Goal: Find specific page/section: Find specific page/section

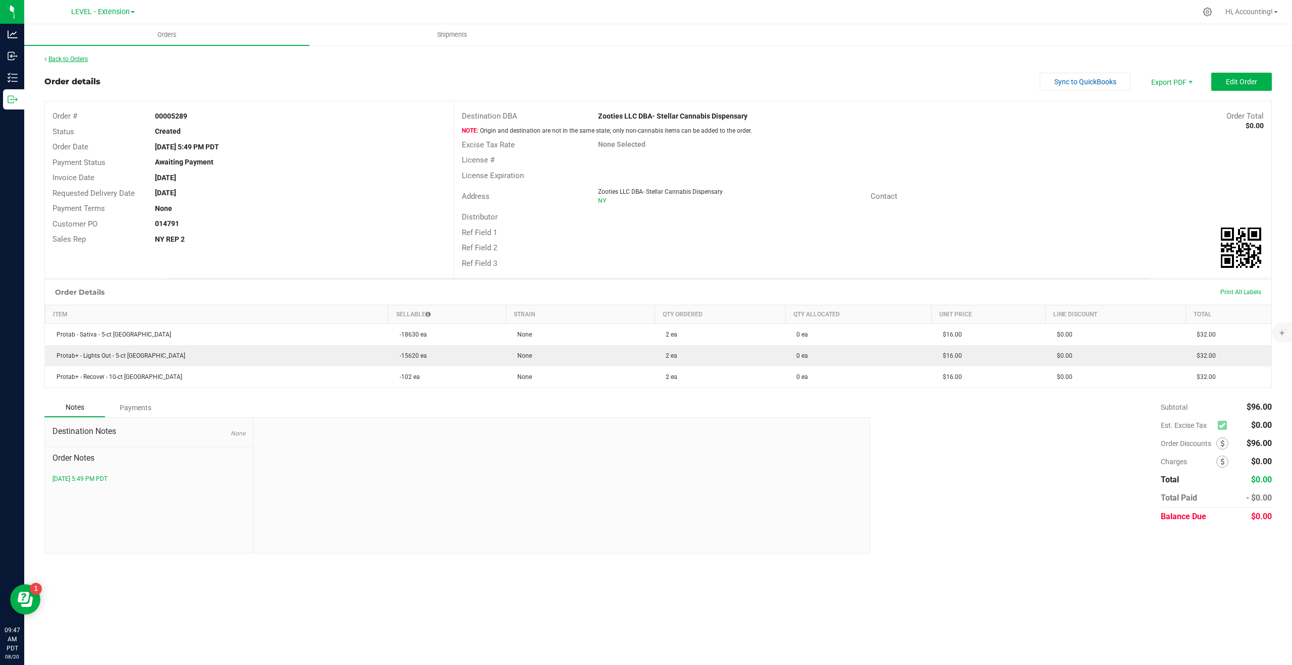
click at [80, 60] on link "Back to Orders" at bounding box center [65, 59] width 43 height 7
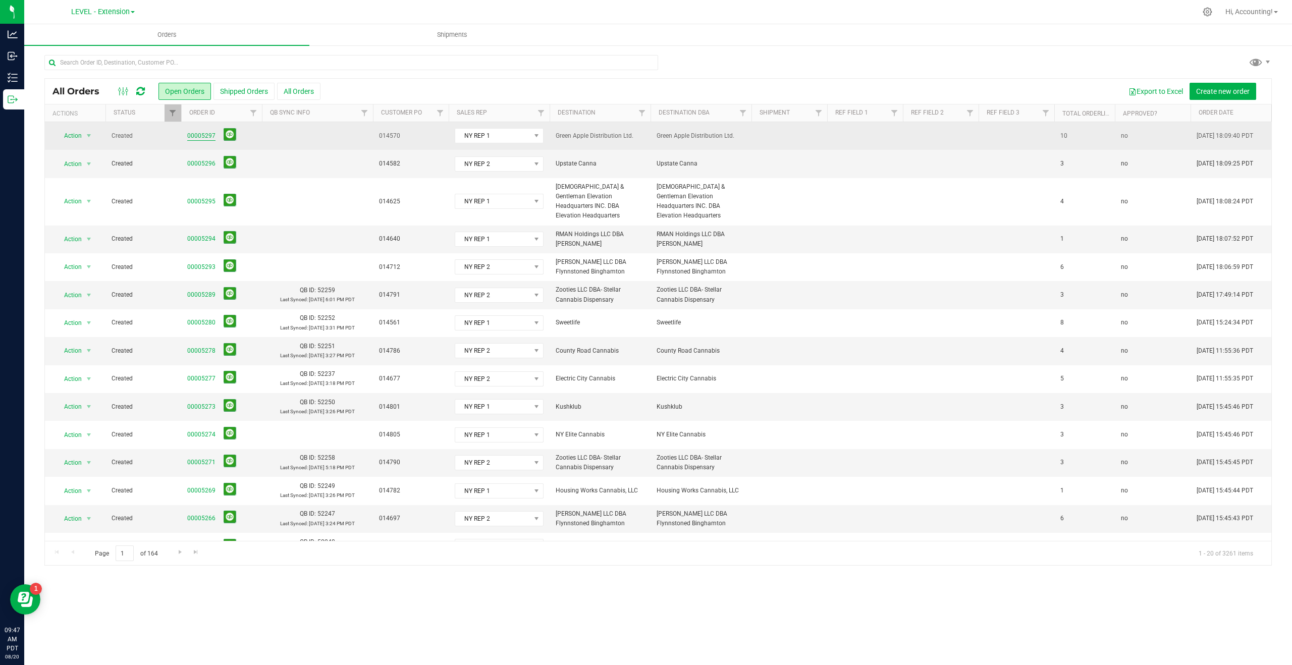
click at [199, 135] on link "00005297" at bounding box center [201, 136] width 28 height 10
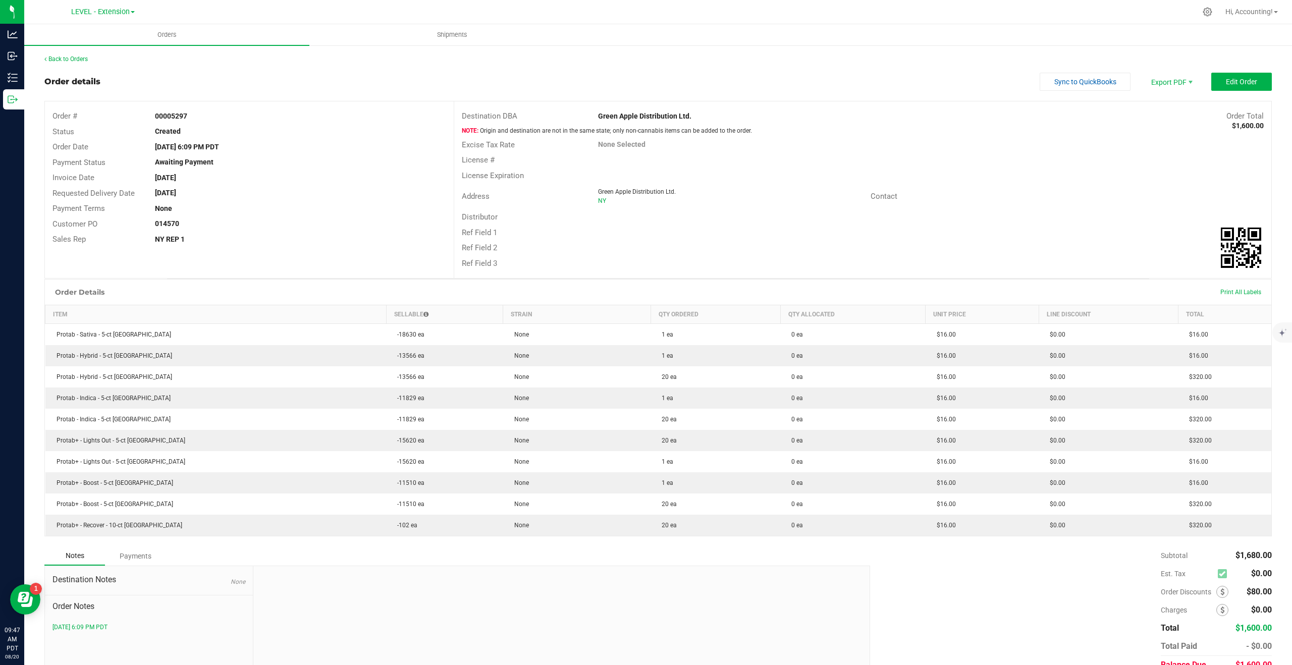
click at [79, 55] on div "Back to Orders" at bounding box center [657, 59] width 1227 height 9
click at [71, 57] on link "Back to Orders" at bounding box center [65, 59] width 43 height 7
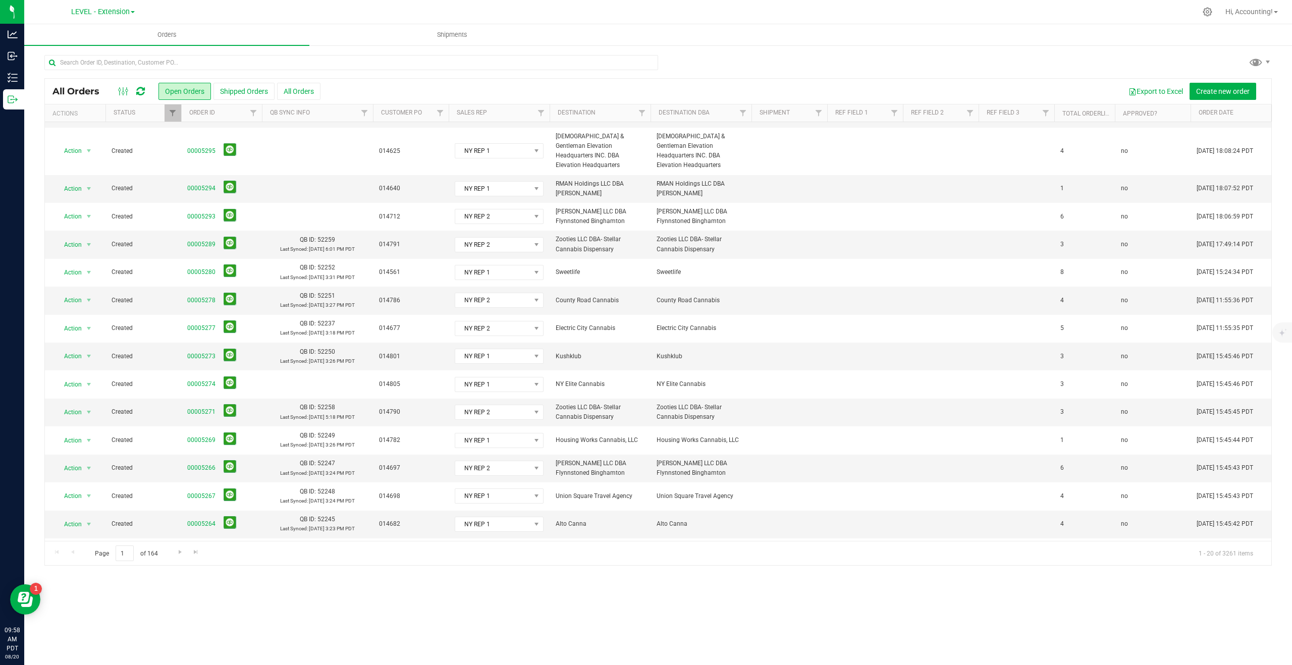
scroll to position [50, 0]
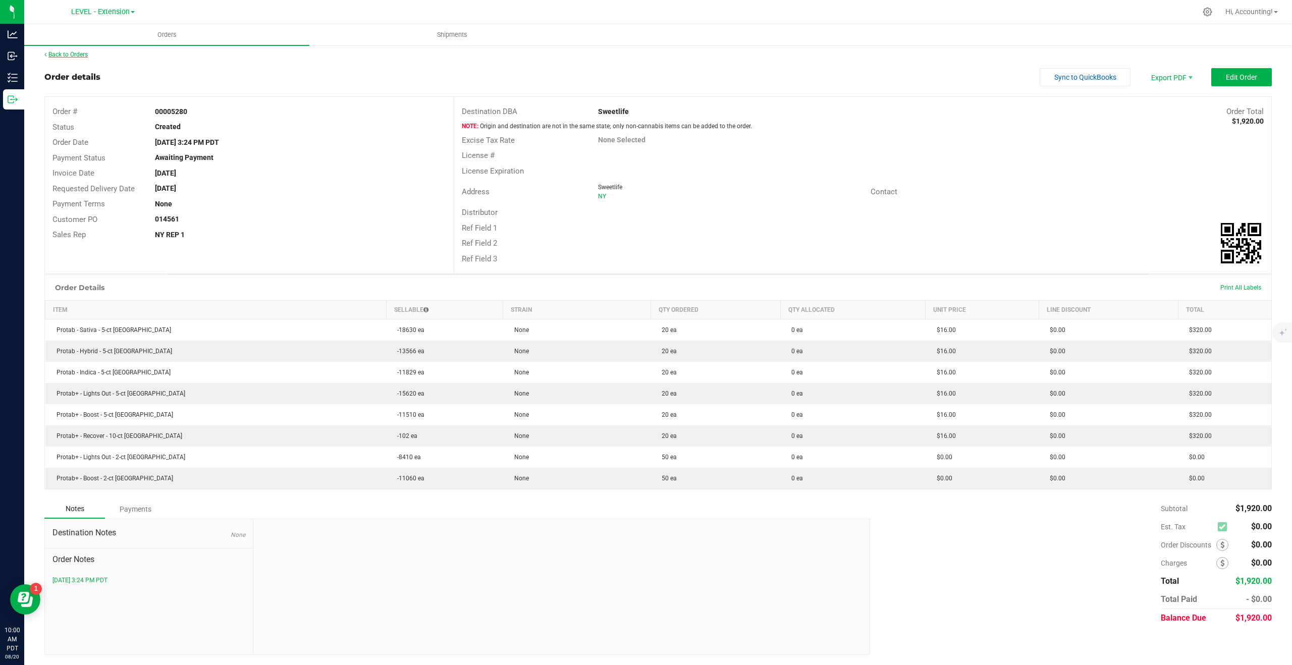
click at [81, 52] on link "Back to Orders" at bounding box center [65, 54] width 43 height 7
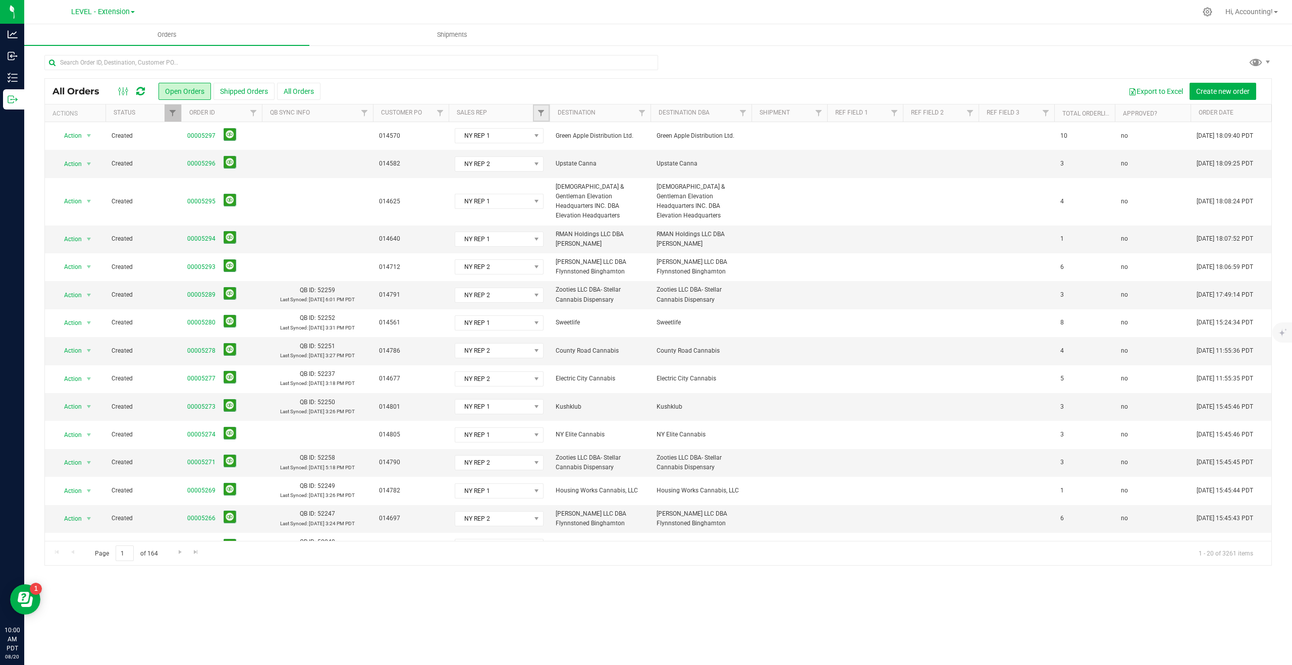
click at [541, 109] on link "Filter" at bounding box center [541, 112] width 17 height 17
click at [612, 326] on button "Clear" at bounding box center [619, 330] width 48 height 22
click at [543, 110] on span "Filter" at bounding box center [541, 113] width 8 height 8
click at [547, 196] on input "NV REP" at bounding box center [546, 197] width 7 height 7
checkbox input "true"
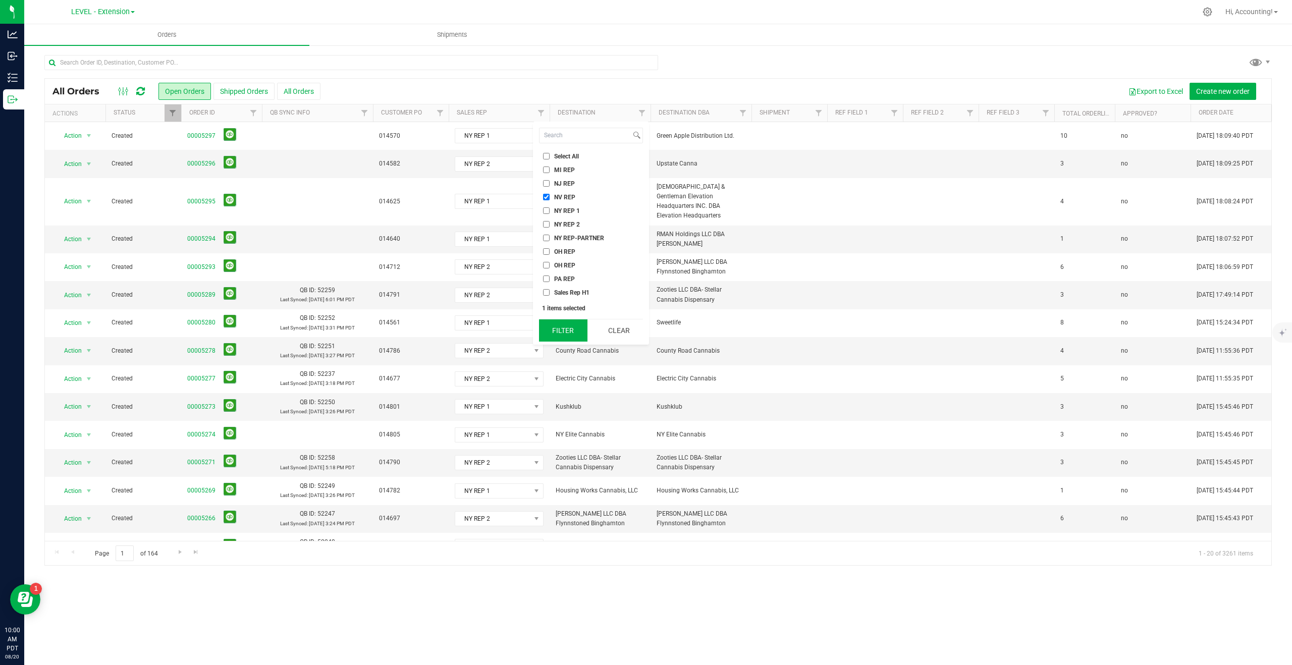
click at [557, 338] on button "Filter" at bounding box center [563, 330] width 48 height 22
